Goal: Task Accomplishment & Management: Use online tool/utility

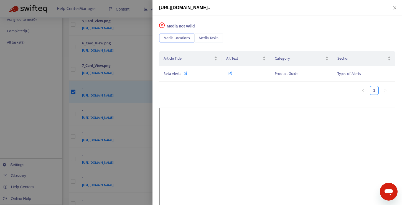
click at [132, 71] on div at bounding box center [201, 102] width 402 height 205
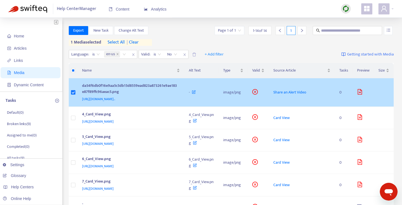
click at [129, 85] on div "da54f6db0f16e9aa5c5db15d8559ead823a873261e9ae183e87f89ffc96aeac5.png" at bounding box center [130, 89] width 96 height 13
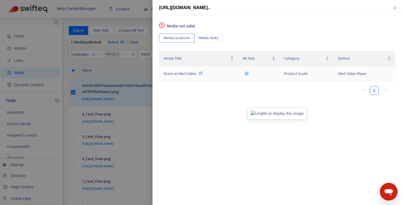
click at [201, 73] on icon at bounding box center [201, 73] width 4 height 4
click at [268, 112] on img at bounding box center [277, 114] width 59 height 12
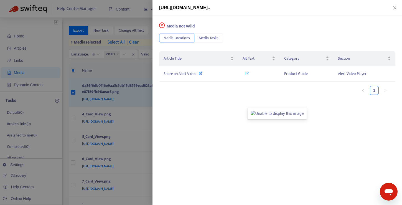
click at [268, 112] on img at bounding box center [277, 114] width 59 height 12
click at [262, 113] on img at bounding box center [277, 114] width 59 height 12
click at [101, 85] on div at bounding box center [201, 102] width 402 height 205
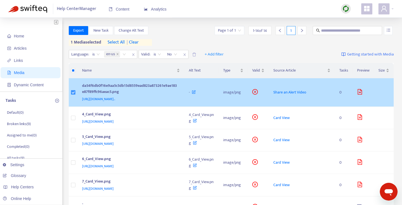
click at [74, 92] on label at bounding box center [73, 92] width 4 height 6
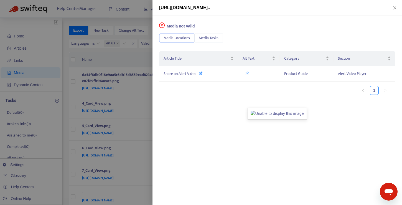
click at [126, 73] on div at bounding box center [201, 102] width 402 height 205
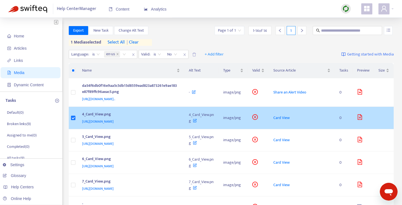
click at [104, 119] on div "4_Card_View.png" at bounding box center [130, 114] width 96 height 7
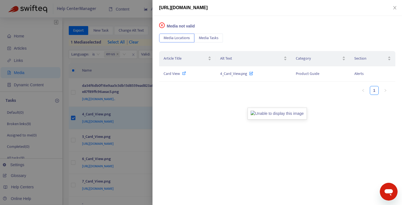
click at [131, 62] on div at bounding box center [201, 102] width 402 height 205
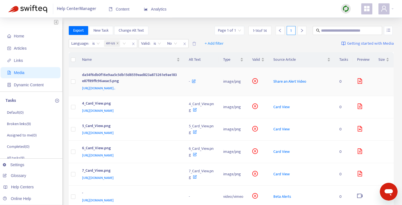
click at [100, 77] on div "da54f6db0f16e9aa5c5db15d8559ead823a873261e9ae183e87f89ffc96aeac5.png" at bounding box center [130, 78] width 96 height 13
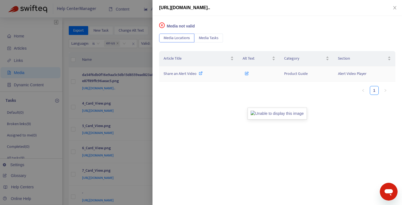
click at [201, 72] on icon at bounding box center [201, 73] width 4 height 4
